Goal: Task Accomplishment & Management: Use online tool/utility

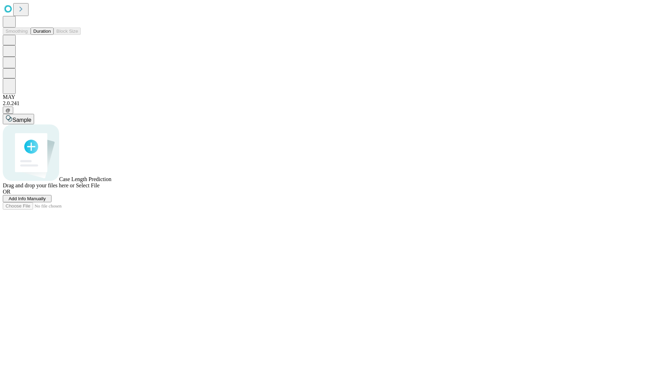
click at [51, 35] on button "Duration" at bounding box center [42, 30] width 23 height 7
click at [46, 201] on span "Add Info Manually" at bounding box center [27, 198] width 37 height 5
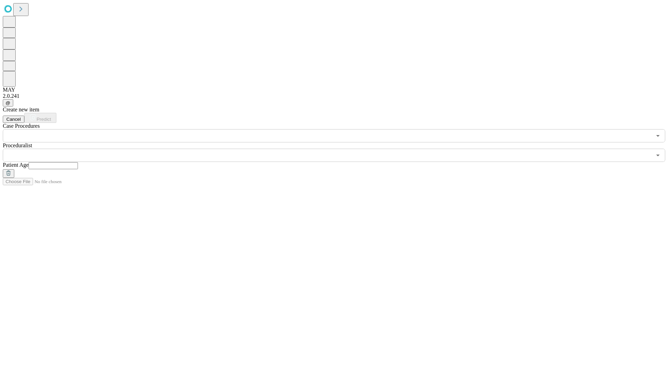
click at [78, 162] on input "text" at bounding box center [53, 165] width 49 height 7
type input "**"
click at [339, 149] on input "text" at bounding box center [327, 155] width 649 height 13
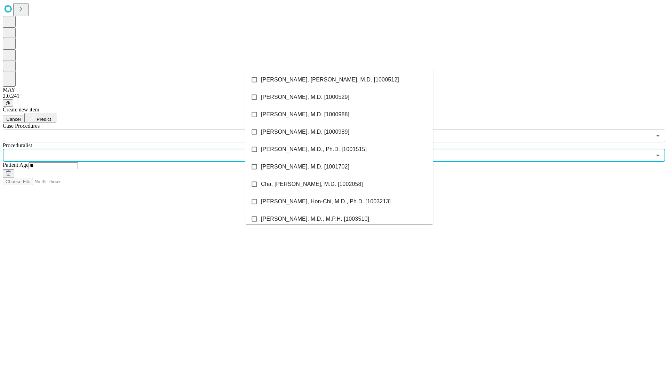
click at [339, 80] on li "[PERSON_NAME], [PERSON_NAME], M.D. [1000512]" at bounding box center [339, 79] width 188 height 17
click at [146, 129] on input "text" at bounding box center [327, 135] width 649 height 13
